Goal: Information Seeking & Learning: Find specific fact

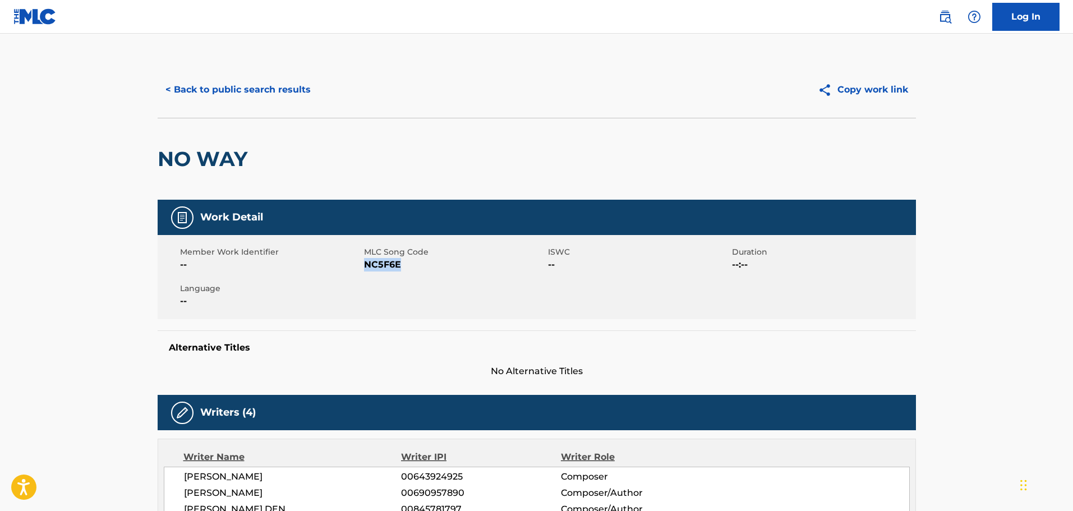
click at [269, 84] on button "< Back to public search results" at bounding box center [238, 90] width 161 height 28
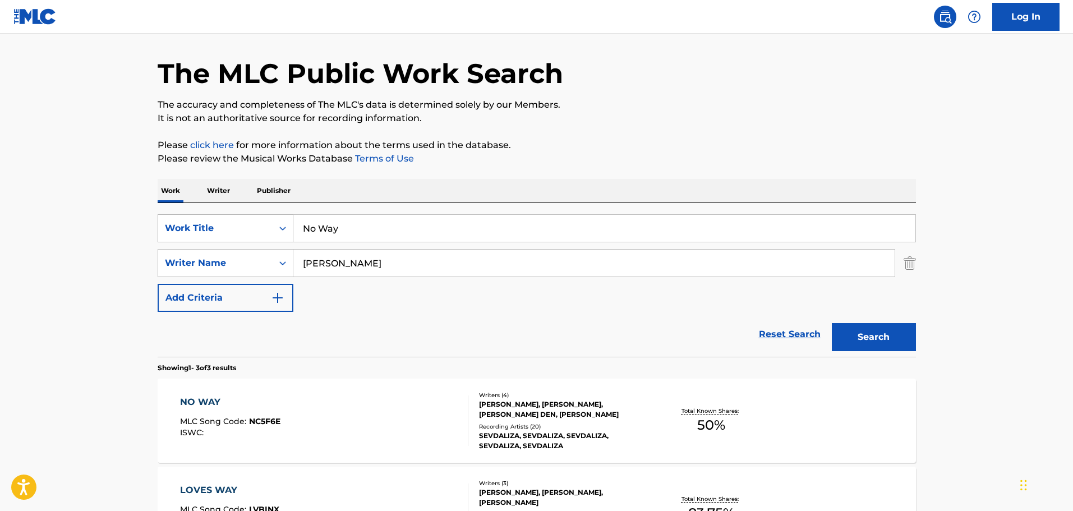
drag, startPoint x: 337, startPoint y: 233, endPoint x: 277, endPoint y: 233, distance: 60.0
click at [277, 233] on div "SearchWithCriteria26c71c12-ed18-47b8-95c8-2caf7843d4e2 Work Title No Way" at bounding box center [537, 228] width 759 height 28
paste input "Oh My God (Sleepnet X Sevdaliza Remix)"
type input "Oh My God (Sleepnet X Sevdaliza Remix)"
click at [863, 336] on button "Search" at bounding box center [874, 337] width 84 height 28
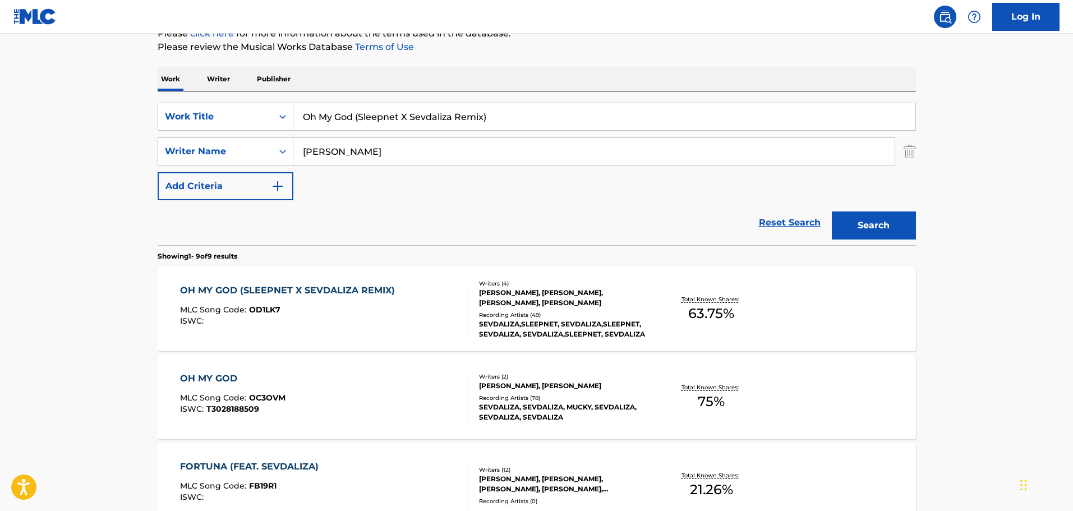
scroll to position [148, 0]
click at [525, 309] on div "Writers ( 4 ) [PERSON_NAME], [PERSON_NAME], [PERSON_NAME], [PERSON_NAME] Record…" at bounding box center [558, 309] width 180 height 60
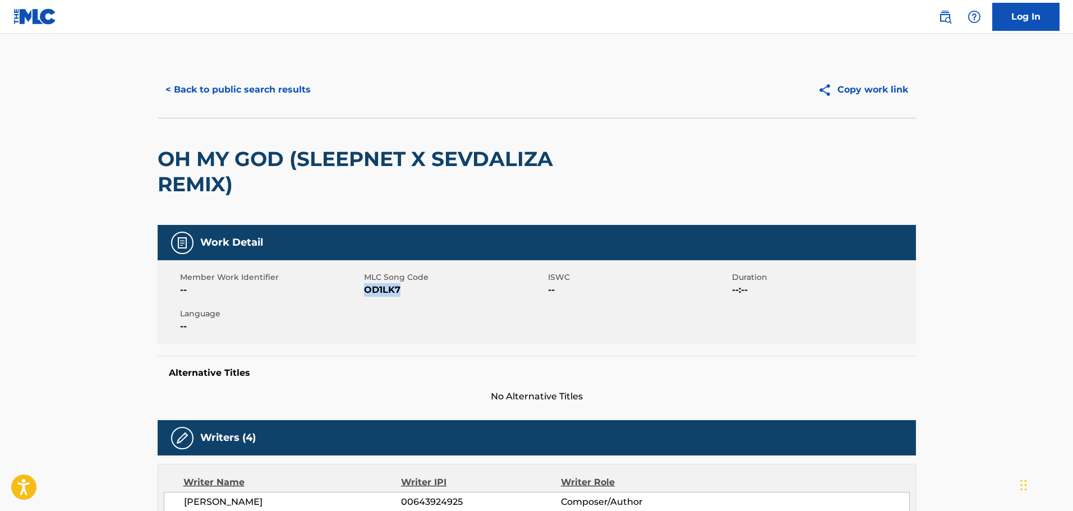
drag, startPoint x: 405, startPoint y: 293, endPoint x: 364, endPoint y: 295, distance: 41.6
click at [364, 295] on span "OD1LK7" at bounding box center [454, 289] width 181 height 13
copy span "OD1LK7"
click at [264, 83] on button "< Back to public search results" at bounding box center [238, 90] width 161 height 28
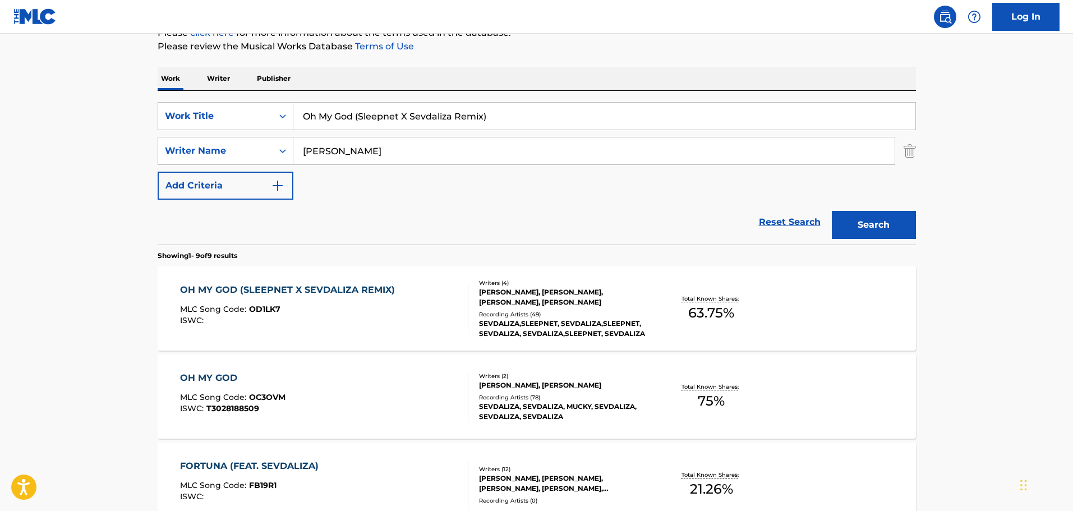
click at [526, 110] on input "Oh My God (Sleepnet X Sevdaliza Remix)" at bounding box center [604, 116] width 622 height 27
drag, startPoint x: 507, startPoint y: 116, endPoint x: 264, endPoint y: 118, distance: 243.5
click at [264, 118] on div "SearchWithCriteria26c71c12-ed18-47b8-95c8-2caf7843d4e2 Work Title Oh My God (Sl…" at bounding box center [537, 116] width 759 height 28
paste input "Rhode"
type input "Rhode"
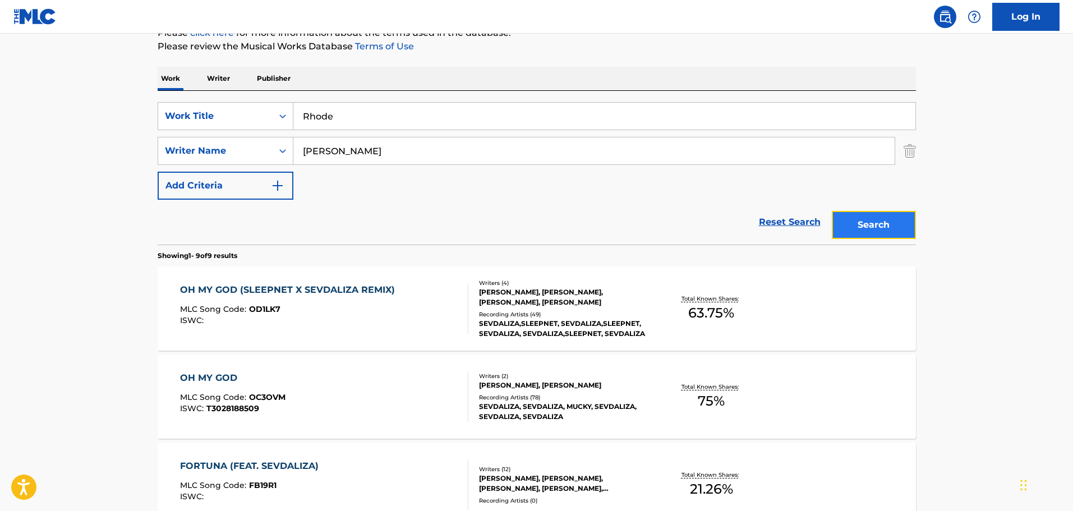
click at [883, 226] on button "Search" at bounding box center [874, 225] width 84 height 28
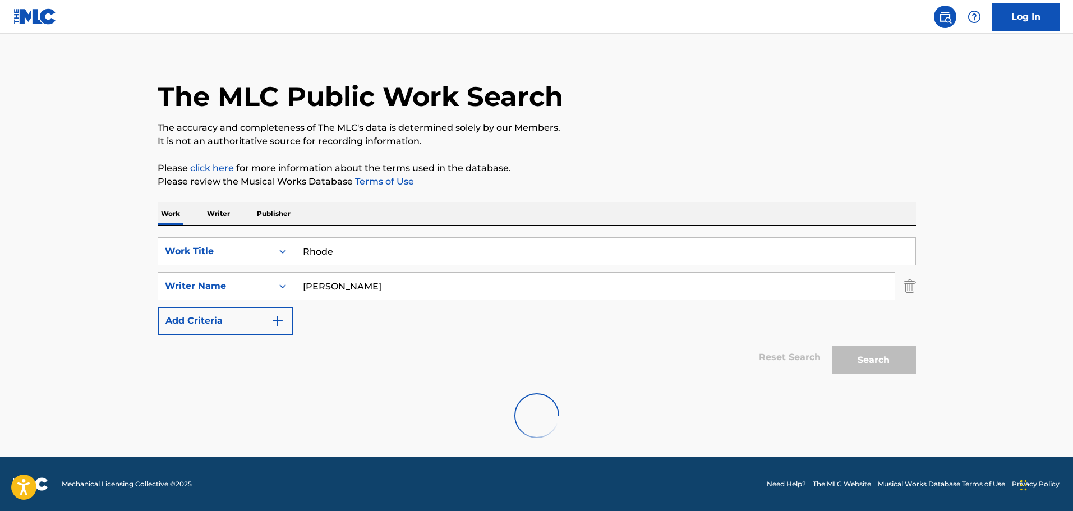
scroll to position [99, 0]
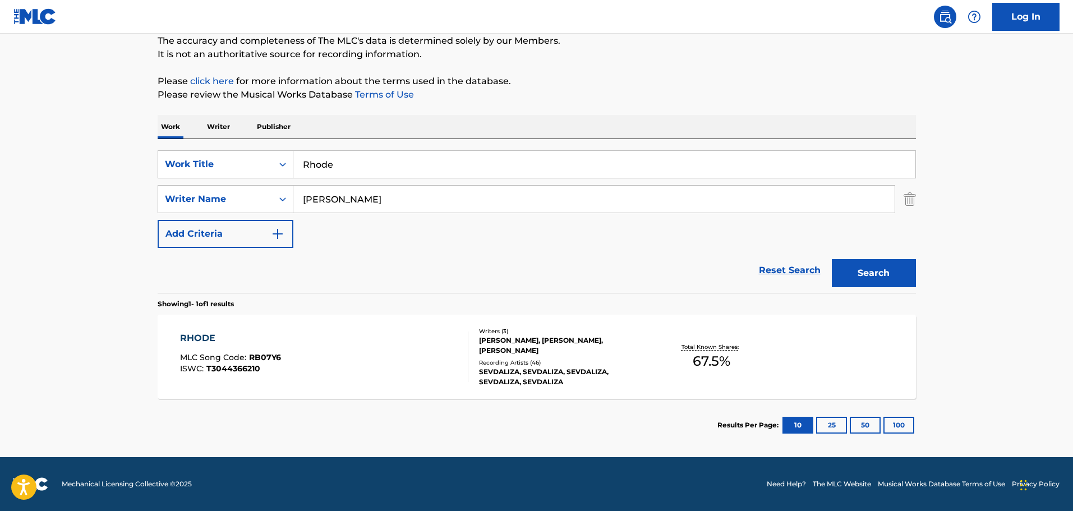
click at [486, 349] on div "[PERSON_NAME], [PERSON_NAME], [PERSON_NAME]" at bounding box center [563, 346] width 169 height 20
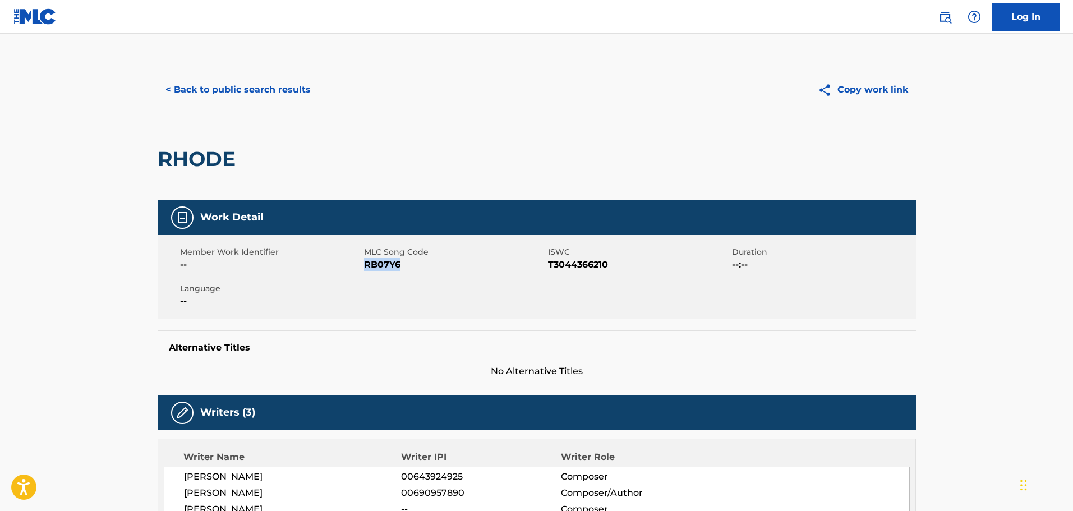
drag, startPoint x: 408, startPoint y: 270, endPoint x: 365, endPoint y: 265, distance: 44.1
click at [365, 265] on span "RB07Y6" at bounding box center [454, 264] width 181 height 13
copy span "RB07Y6"
click at [281, 93] on button "< Back to public search results" at bounding box center [238, 90] width 161 height 28
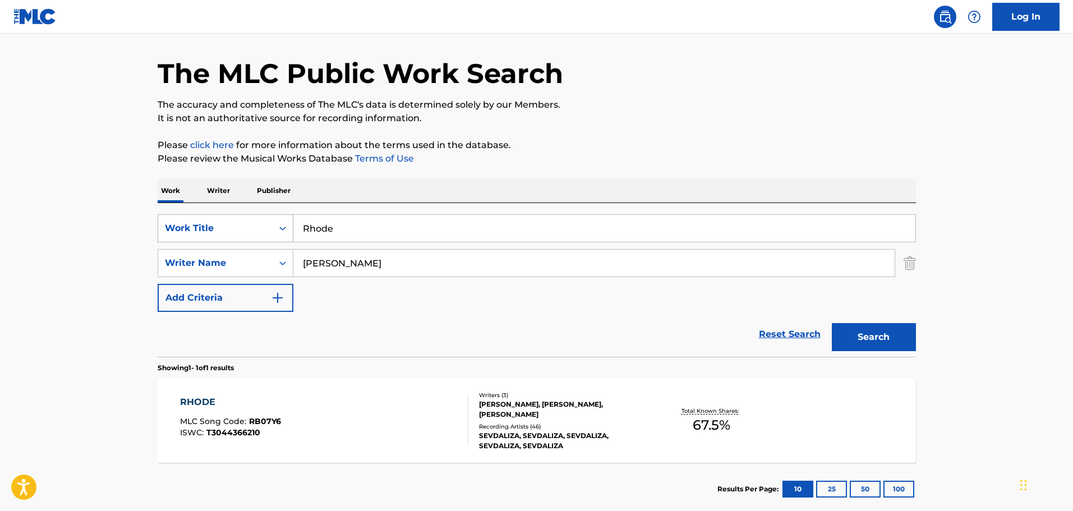
drag, startPoint x: 343, startPoint y: 237, endPoint x: 277, endPoint y: 225, distance: 67.2
click at [277, 225] on div "SearchWithCriteria26c71c12-ed18-47b8-95c8-2caf7843d4e2 Work Title Rhode" at bounding box center [537, 228] width 759 height 28
paste input "Scarlett"
type input "Scarlette"
click at [868, 344] on button "Search" at bounding box center [874, 337] width 84 height 28
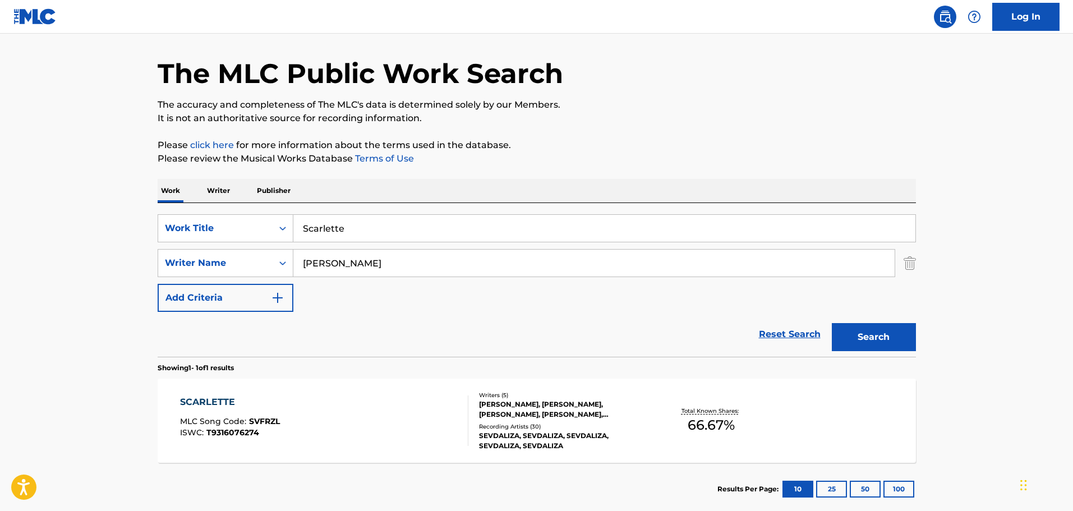
click at [544, 407] on div "[PERSON_NAME], [PERSON_NAME], [PERSON_NAME], [PERSON_NAME], [PERSON_NAME]" at bounding box center [563, 409] width 169 height 20
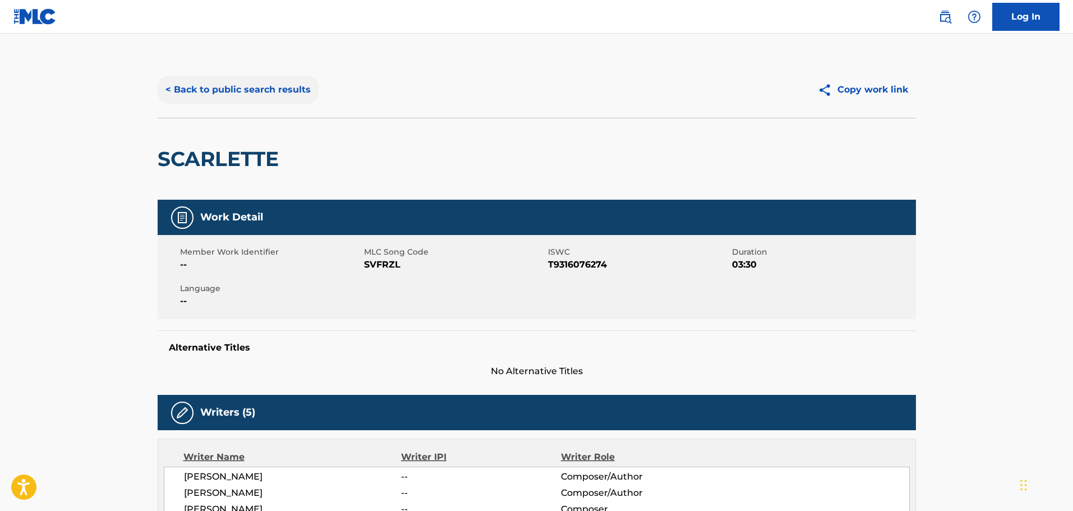
click at [259, 85] on button "< Back to public search results" at bounding box center [238, 90] width 161 height 28
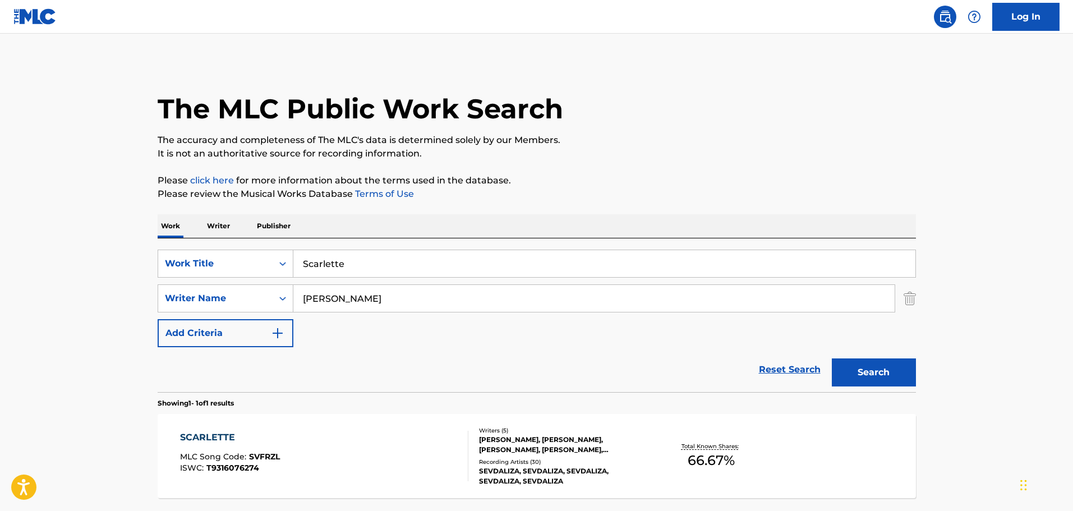
scroll to position [35, 0]
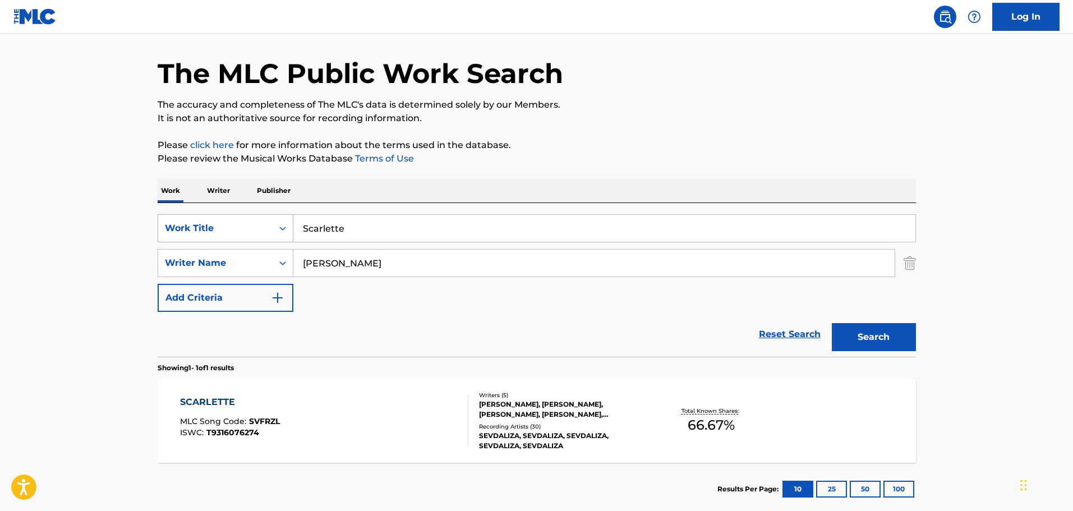
drag, startPoint x: 353, startPoint y: 239, endPoint x: 288, endPoint y: 235, distance: 65.8
click at [288, 235] on div "SearchWithCriteria26c71c12-ed18-47b8-95c8-2caf7843d4e2 Work Title Scarlette" at bounding box center [537, 228] width 759 height 28
paste input "habrang"
type input "Shabrang"
click at [883, 329] on button "Search" at bounding box center [874, 337] width 84 height 28
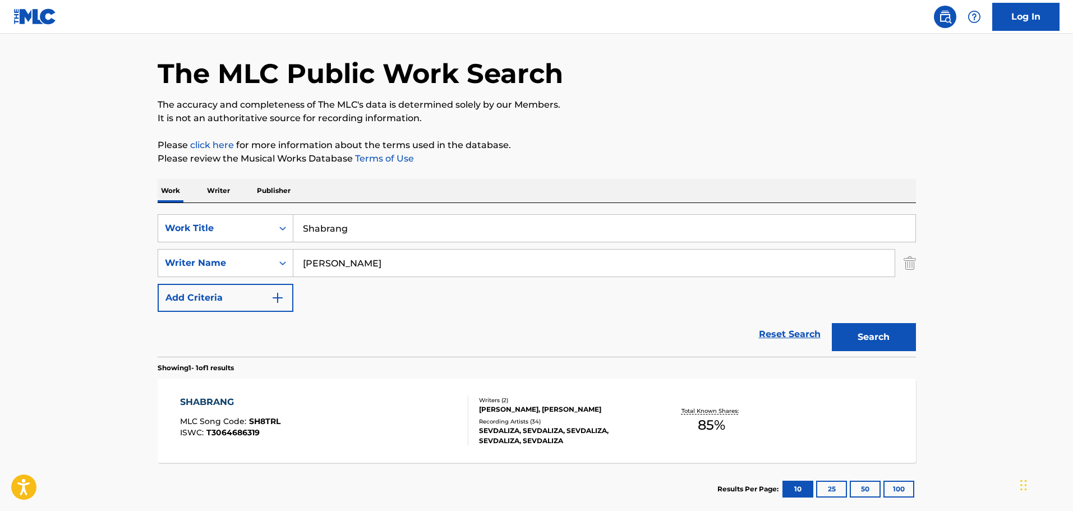
click at [517, 421] on div "Recording Artists ( 34 )" at bounding box center [563, 421] width 169 height 8
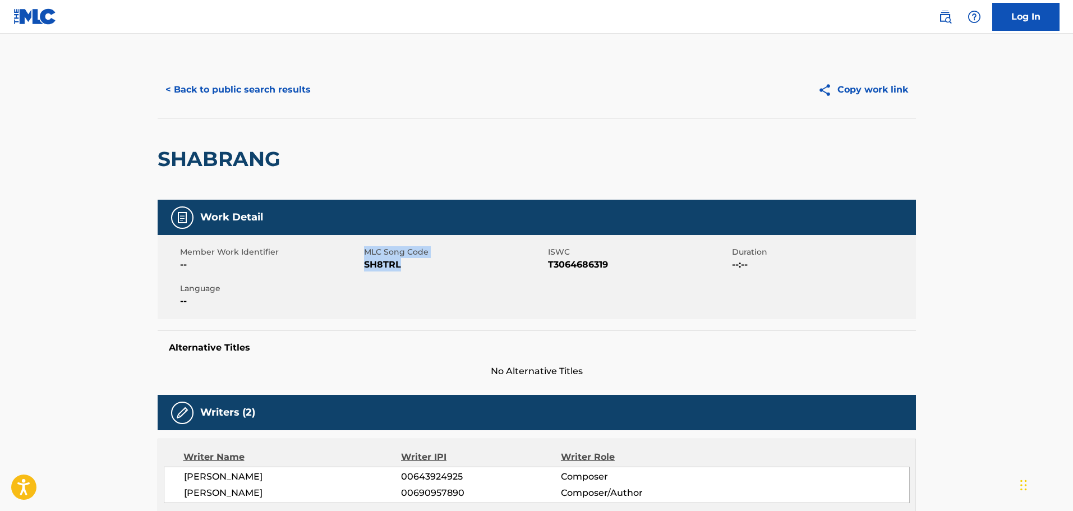
drag, startPoint x: 411, startPoint y: 269, endPoint x: 362, endPoint y: 268, distance: 48.3
click at [362, 268] on div "Member Work Identifier -- MLC Song Code SH8TRL ISWC T3064686319 Duration --:-- …" at bounding box center [537, 277] width 759 height 84
click at [404, 266] on span "SH8TRL" at bounding box center [454, 264] width 181 height 13
drag, startPoint x: 404, startPoint y: 266, endPoint x: 374, endPoint y: 266, distance: 30.3
click at [374, 266] on span "SH8TRL" at bounding box center [454, 264] width 181 height 13
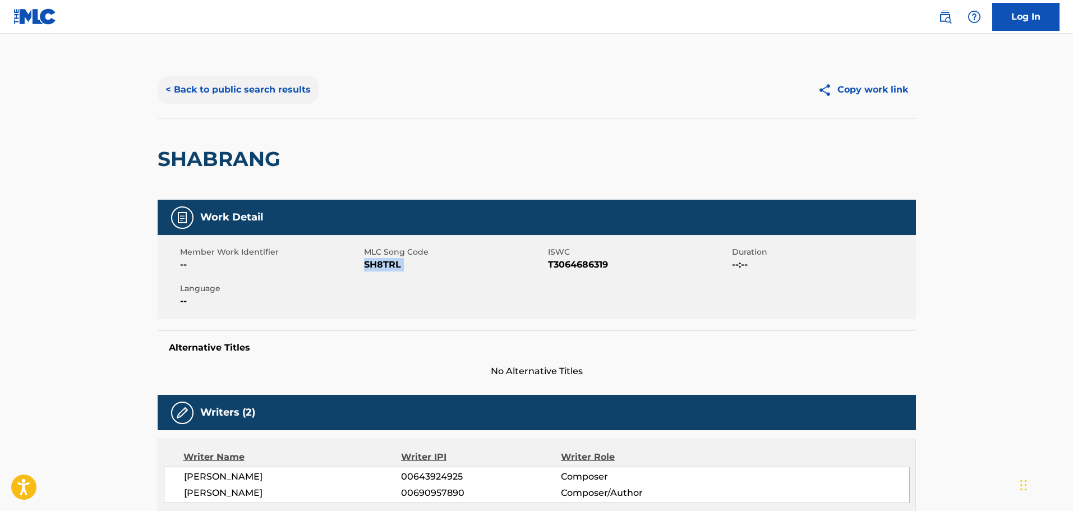
click at [273, 86] on button "< Back to public search results" at bounding box center [238, 90] width 161 height 28
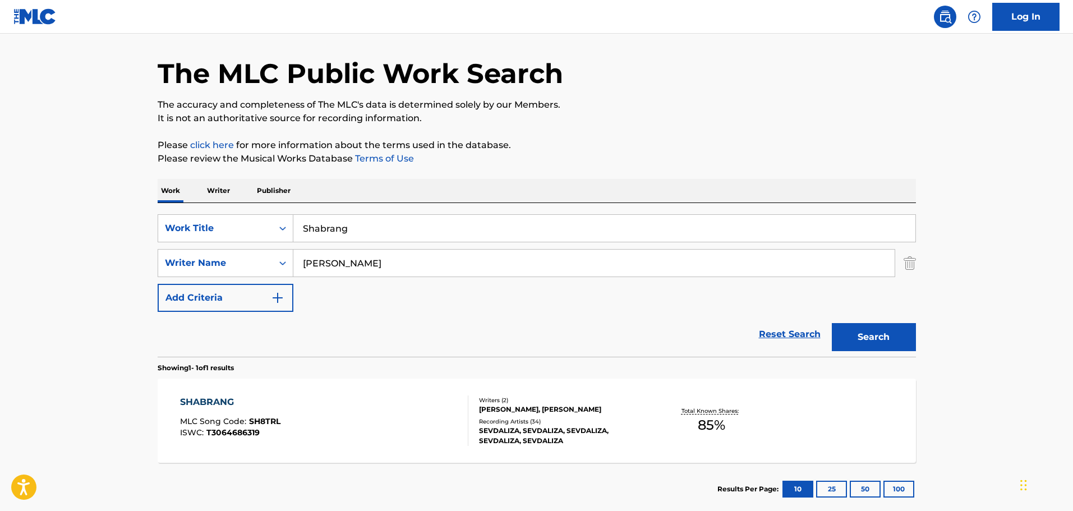
click at [348, 233] on input "Shabrang" at bounding box center [604, 228] width 622 height 27
paste input "hmaran"
type input "Shahmaran"
click at [861, 348] on button "Search" at bounding box center [874, 337] width 84 height 28
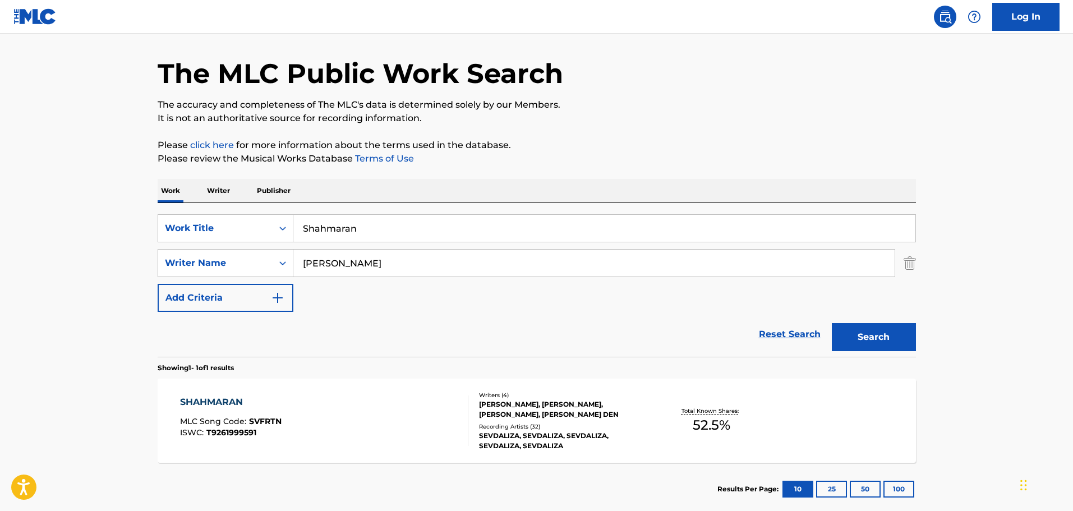
click at [554, 416] on div "[PERSON_NAME], [PERSON_NAME], [PERSON_NAME], [PERSON_NAME] DEN" at bounding box center [563, 409] width 169 height 20
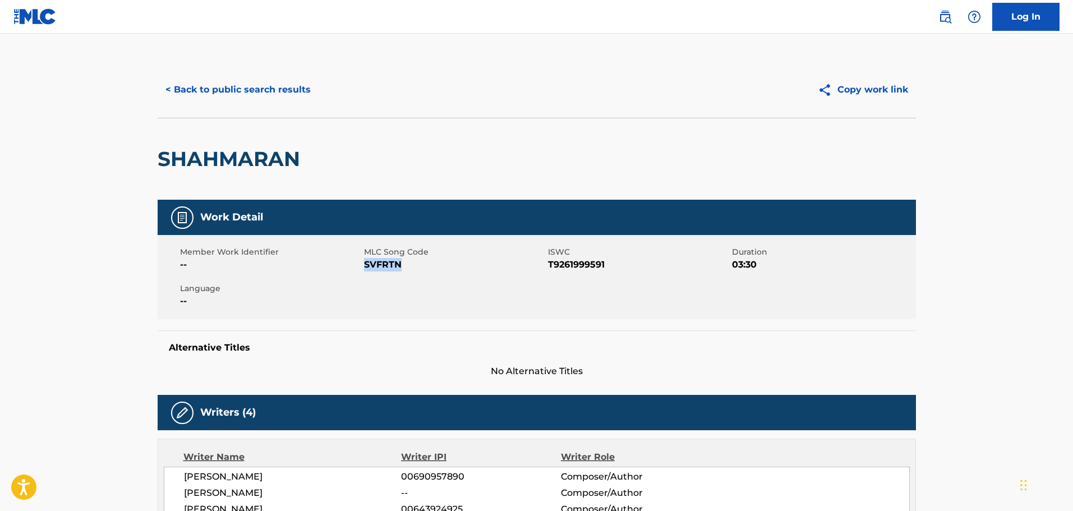
drag, startPoint x: 405, startPoint y: 265, endPoint x: 364, endPoint y: 266, distance: 40.4
click at [364, 266] on span "SVFRTN" at bounding box center [454, 264] width 181 height 13
copy span "SVFRTN"
click at [268, 93] on button "< Back to public search results" at bounding box center [238, 90] width 161 height 28
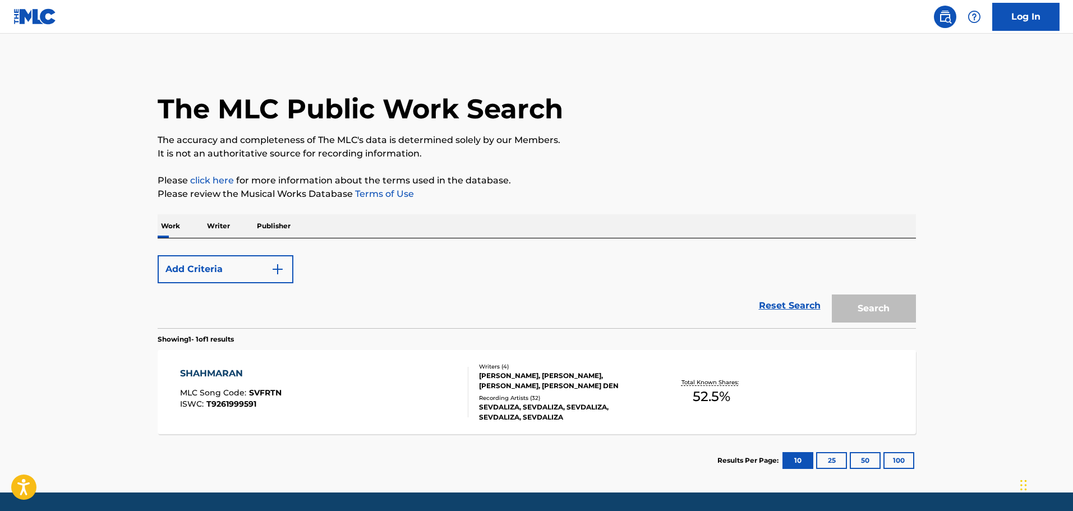
scroll to position [35, 0]
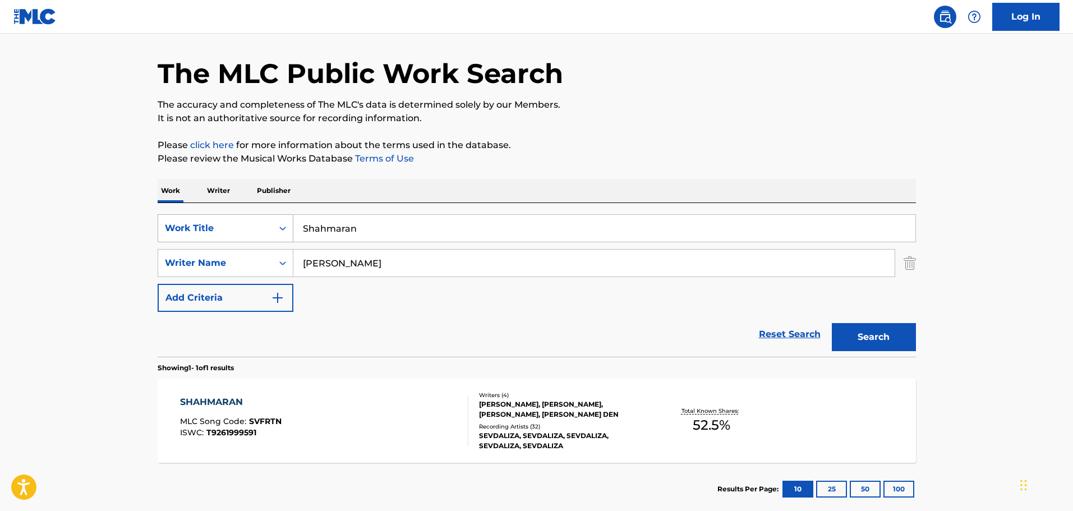
drag, startPoint x: 361, startPoint y: 238, endPoint x: 284, endPoint y: 238, distance: 76.9
click at [284, 238] on div "SearchWithCriteria26c71c12-ed18-47b8-95c8-2caf7843d4e2 Work Title Shahmaran" at bounding box center [537, 228] width 759 height 28
paste input "oothsayer"
type input "Soothsayer"
click at [850, 342] on button "Search" at bounding box center [874, 337] width 84 height 28
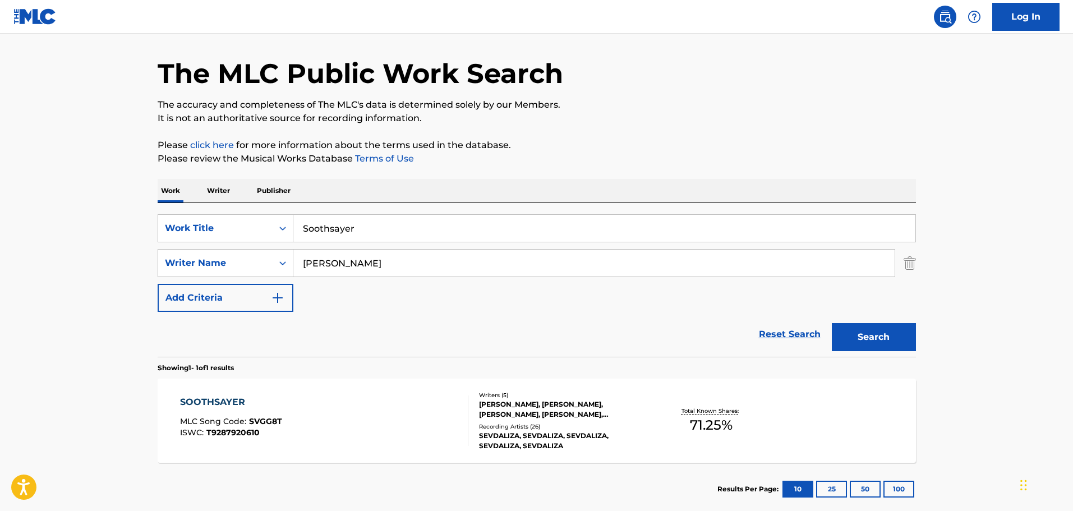
click at [532, 429] on div "Recording Artists ( 26 )" at bounding box center [563, 426] width 169 height 8
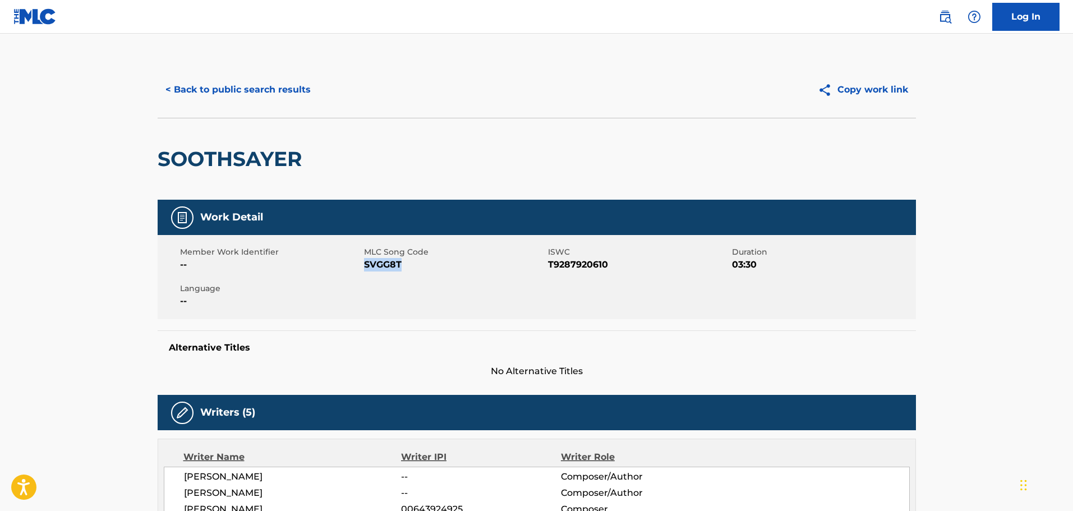
drag, startPoint x: 408, startPoint y: 265, endPoint x: 366, endPoint y: 269, distance: 42.3
click at [366, 269] on span "SVGG8T" at bounding box center [454, 264] width 181 height 13
copy span "SVGG8T"
click at [287, 90] on button "< Back to public search results" at bounding box center [238, 90] width 161 height 28
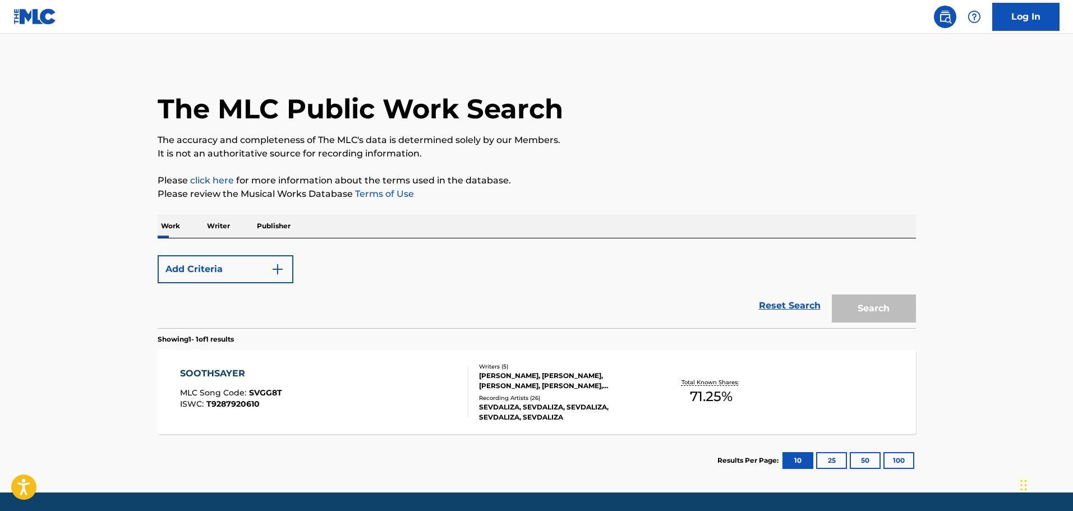
scroll to position [35, 0]
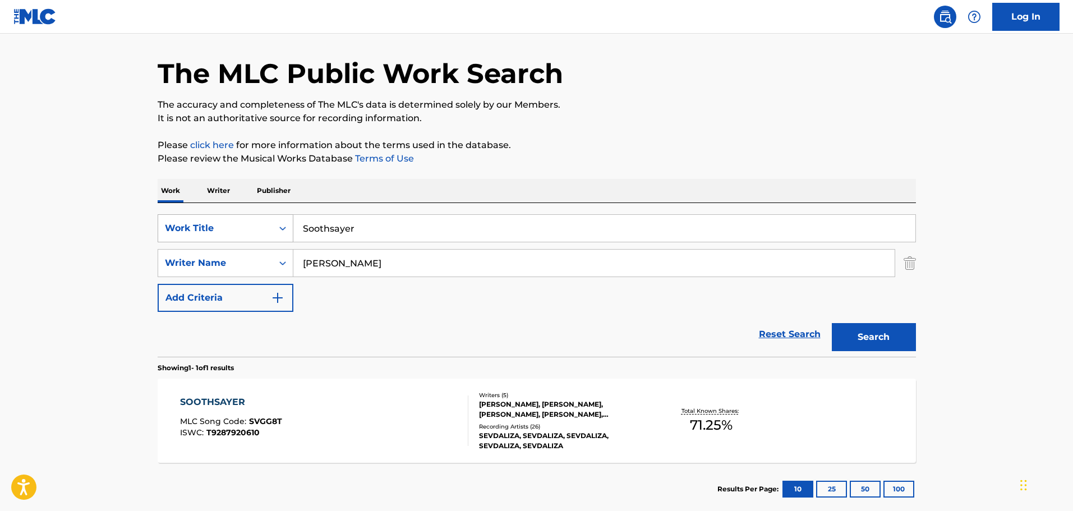
drag, startPoint x: 364, startPoint y: 234, endPoint x: 287, endPoint y: 227, distance: 77.8
click at [287, 227] on div "SearchWithCriteria26c71c12-ed18-47b8-95c8-2caf7843d4e2 Work Title Soothsayer" at bounding box center [537, 228] width 759 height 28
paste input "ul Syncable"
type input "Soul Syncable"
click at [869, 344] on button "Search" at bounding box center [874, 337] width 84 height 28
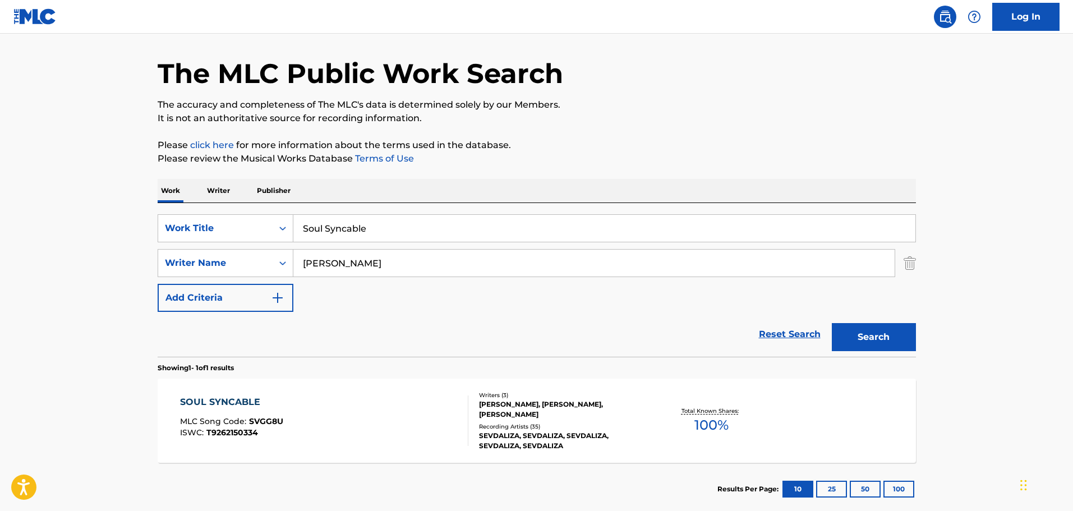
click at [534, 408] on div "[PERSON_NAME], [PERSON_NAME], [PERSON_NAME]" at bounding box center [563, 409] width 169 height 20
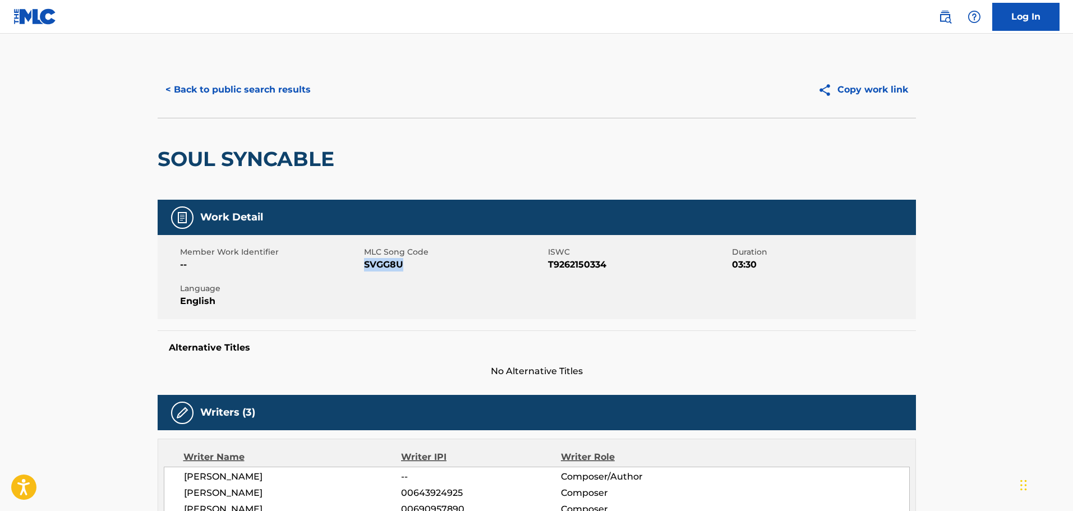
drag, startPoint x: 407, startPoint y: 263, endPoint x: 365, endPoint y: 267, distance: 42.3
click at [365, 267] on span "SVGG8U" at bounding box center [454, 264] width 181 height 13
copy span "SVGG8U"
click at [301, 87] on button "< Back to public search results" at bounding box center [238, 90] width 161 height 28
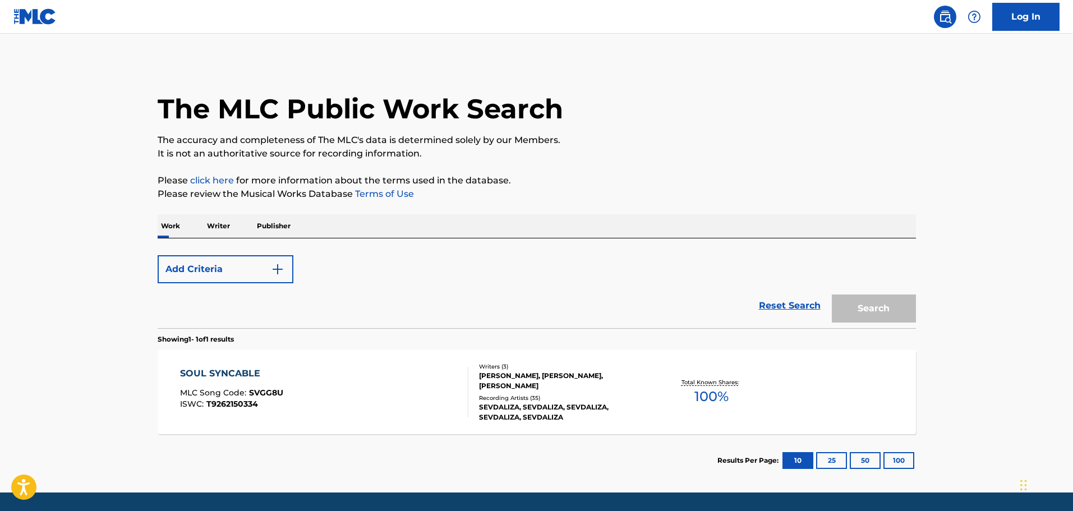
scroll to position [35, 0]
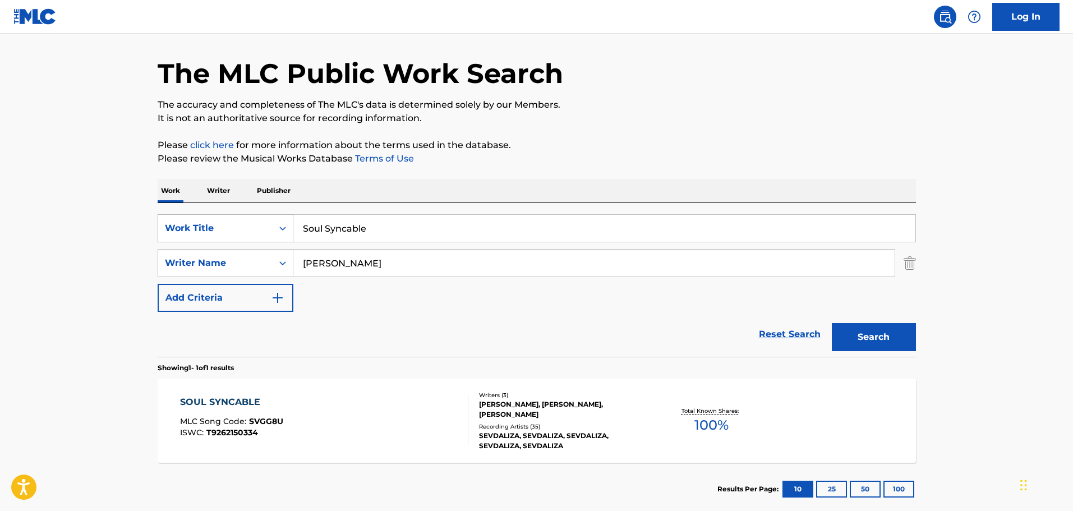
drag, startPoint x: 385, startPoint y: 223, endPoint x: 281, endPoint y: 220, distance: 103.8
click at [283, 220] on div "SearchWithCriteria26c71c12-ed18-47b8-95c8-2caf7843d4e2 Work Title Soul Syncable" at bounding box center [537, 228] width 759 height 28
paste input "ystem"
type input "System"
click at [859, 343] on button "Search" at bounding box center [874, 337] width 84 height 28
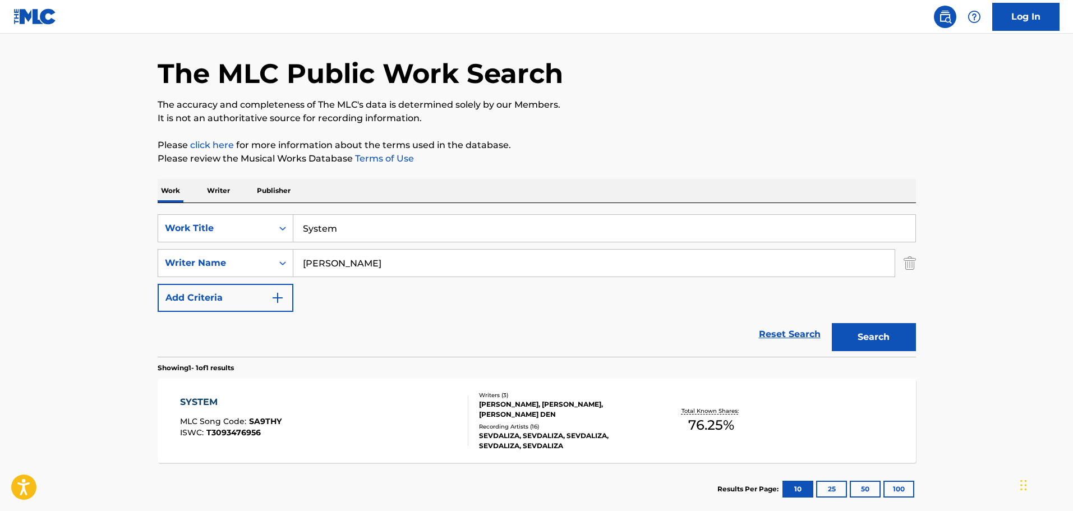
click at [511, 425] on div "Recording Artists ( 16 )" at bounding box center [563, 426] width 169 height 8
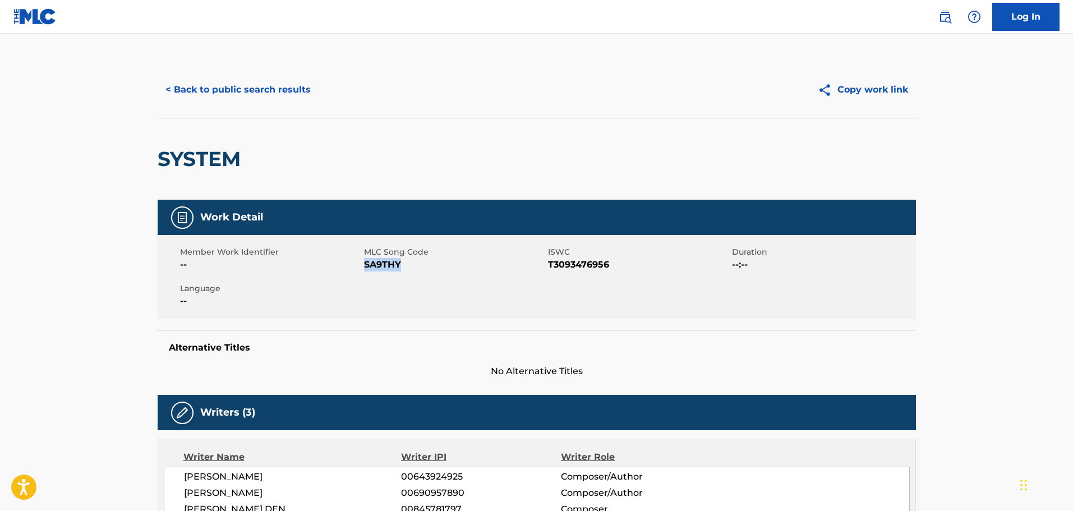
drag, startPoint x: 405, startPoint y: 264, endPoint x: 366, endPoint y: 265, distance: 38.7
click at [366, 265] on span "SA9THY" at bounding box center [454, 264] width 181 height 13
copy span "SA9THY"
